Goal: Information Seeking & Learning: Understand process/instructions

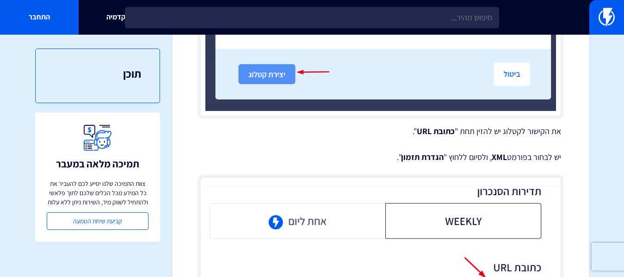
scroll to position [925, 0]
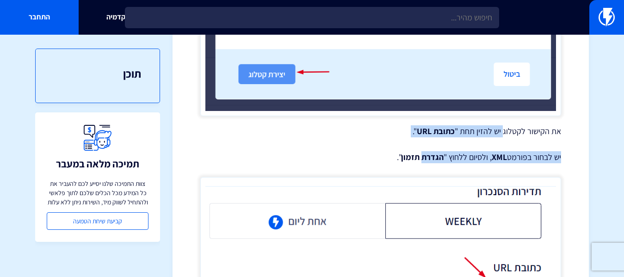
drag, startPoint x: 503, startPoint y: 128, endPoint x: 420, endPoint y: 160, distance: 89.3
click at [420, 160] on strong "הגדרת תזמון" at bounding box center [422, 157] width 43 height 11
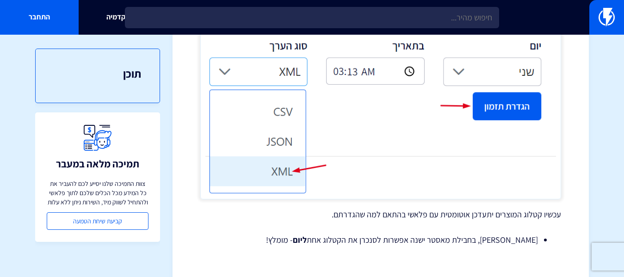
scroll to position [1226, 0]
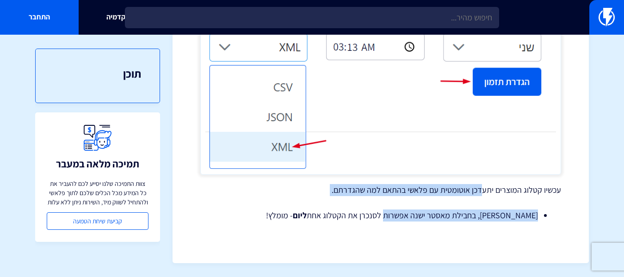
drag, startPoint x: 484, startPoint y: 190, endPoint x: 432, endPoint y: 208, distance: 55.7
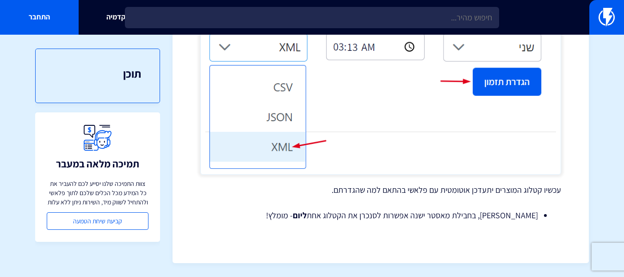
click at [450, 211] on li "שימו לב, בחבילת מאסטר ישנה אפשרות לסנכרן את הקטלוג אחת ליום - מומלץ!" at bounding box center [380, 215] width 314 height 12
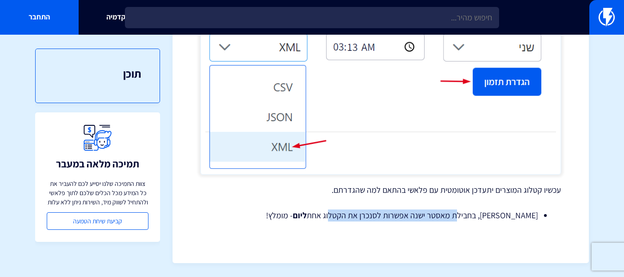
drag, startPoint x: 463, startPoint y: 212, endPoint x: 341, endPoint y: 223, distance: 122.1
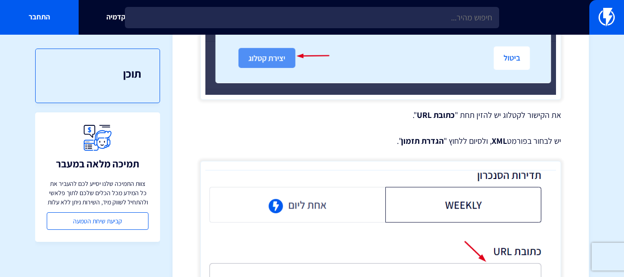
scroll to position [925, 0]
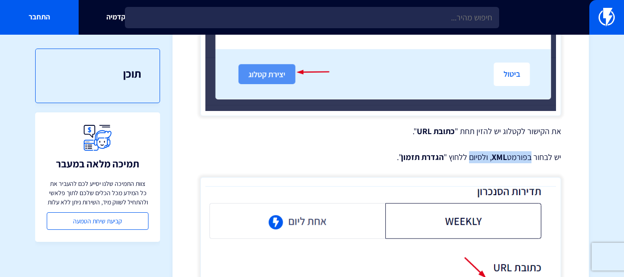
drag, startPoint x: 531, startPoint y: 159, endPoint x: 465, endPoint y: 158, distance: 66.1
click at [465, 158] on p "יש לבחור בפורמט XML , ולסיום ללחוץ " הגדרת תזמון "." at bounding box center [380, 157] width 361 height 12
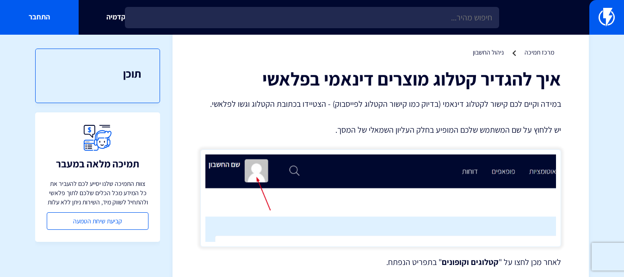
scroll to position [0, 0]
